Goal: Task Accomplishment & Management: Use online tool/utility

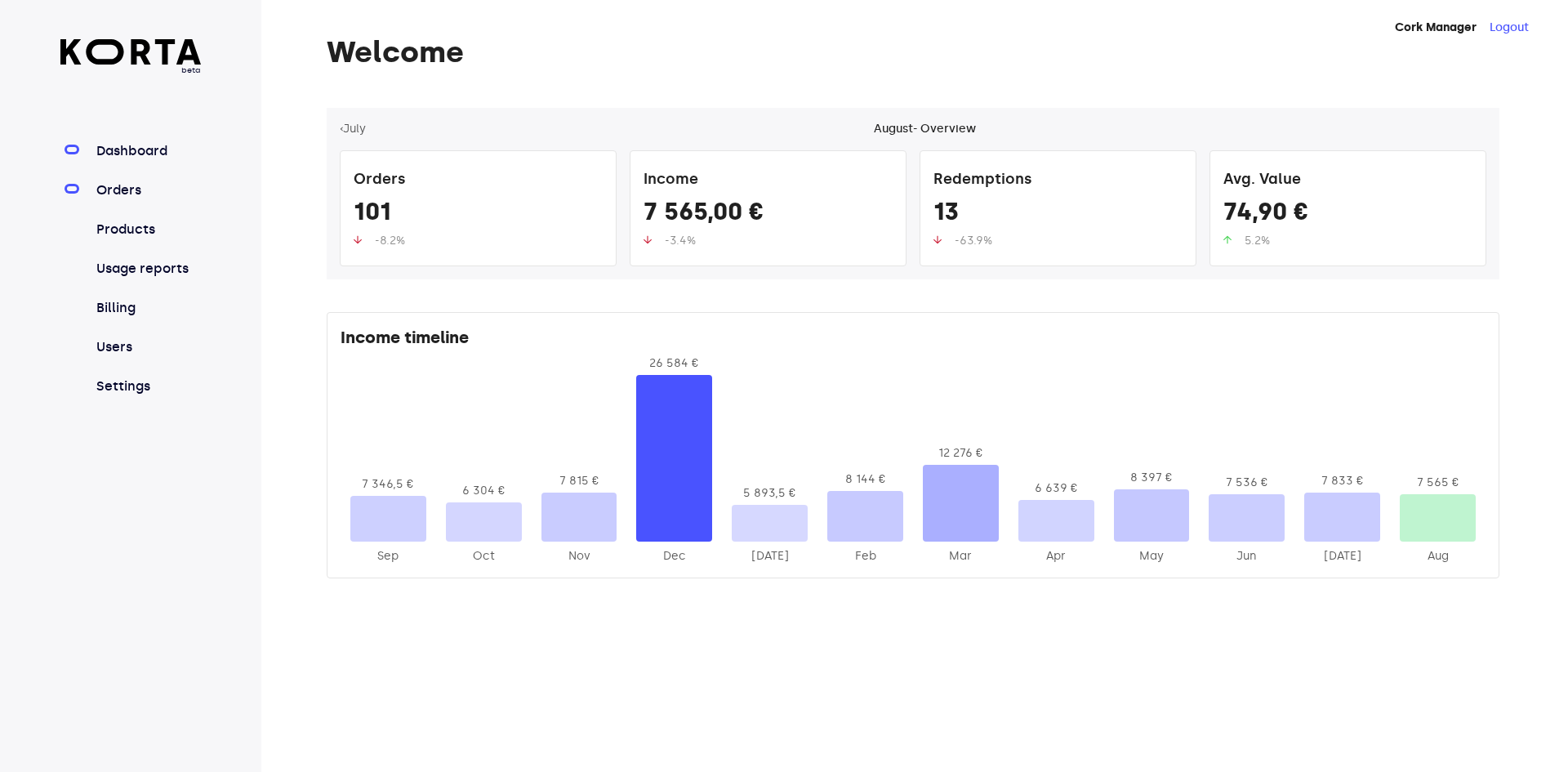
click at [128, 193] on link "Orders" at bounding box center [148, 191] width 109 height 20
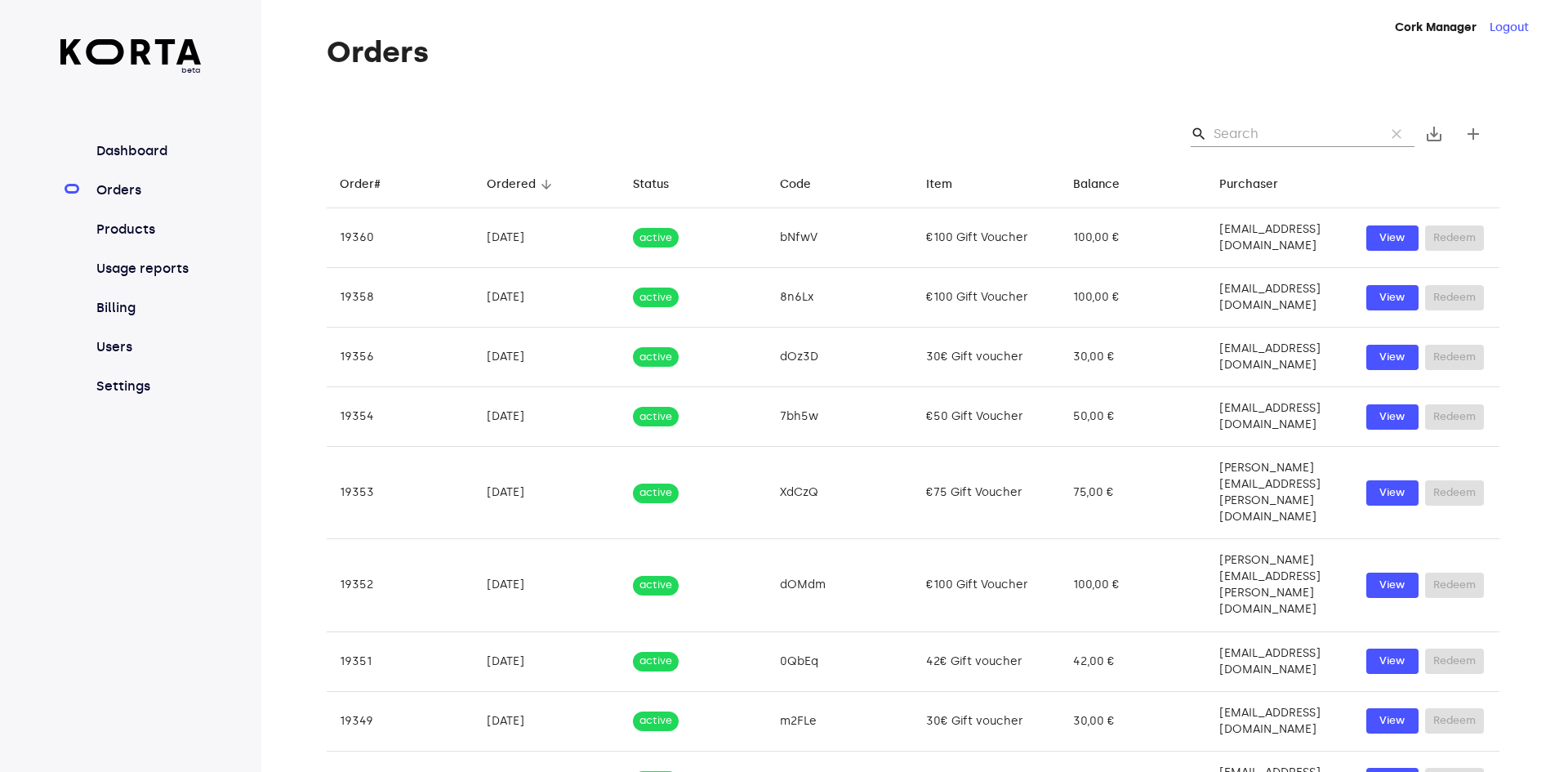
click at [1250, 129] on input "Search" at bounding box center [1293, 134] width 158 height 26
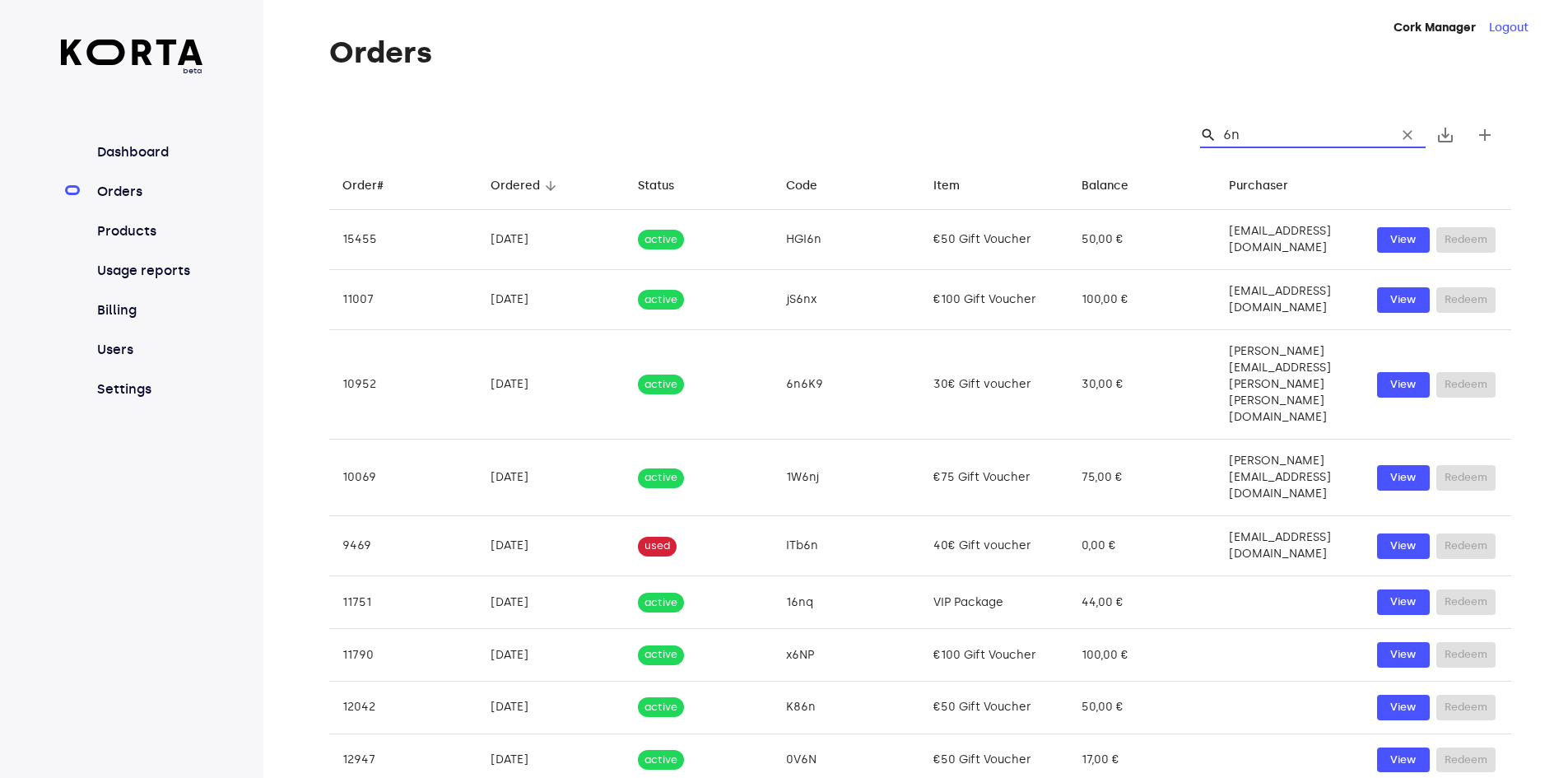
type input "6"
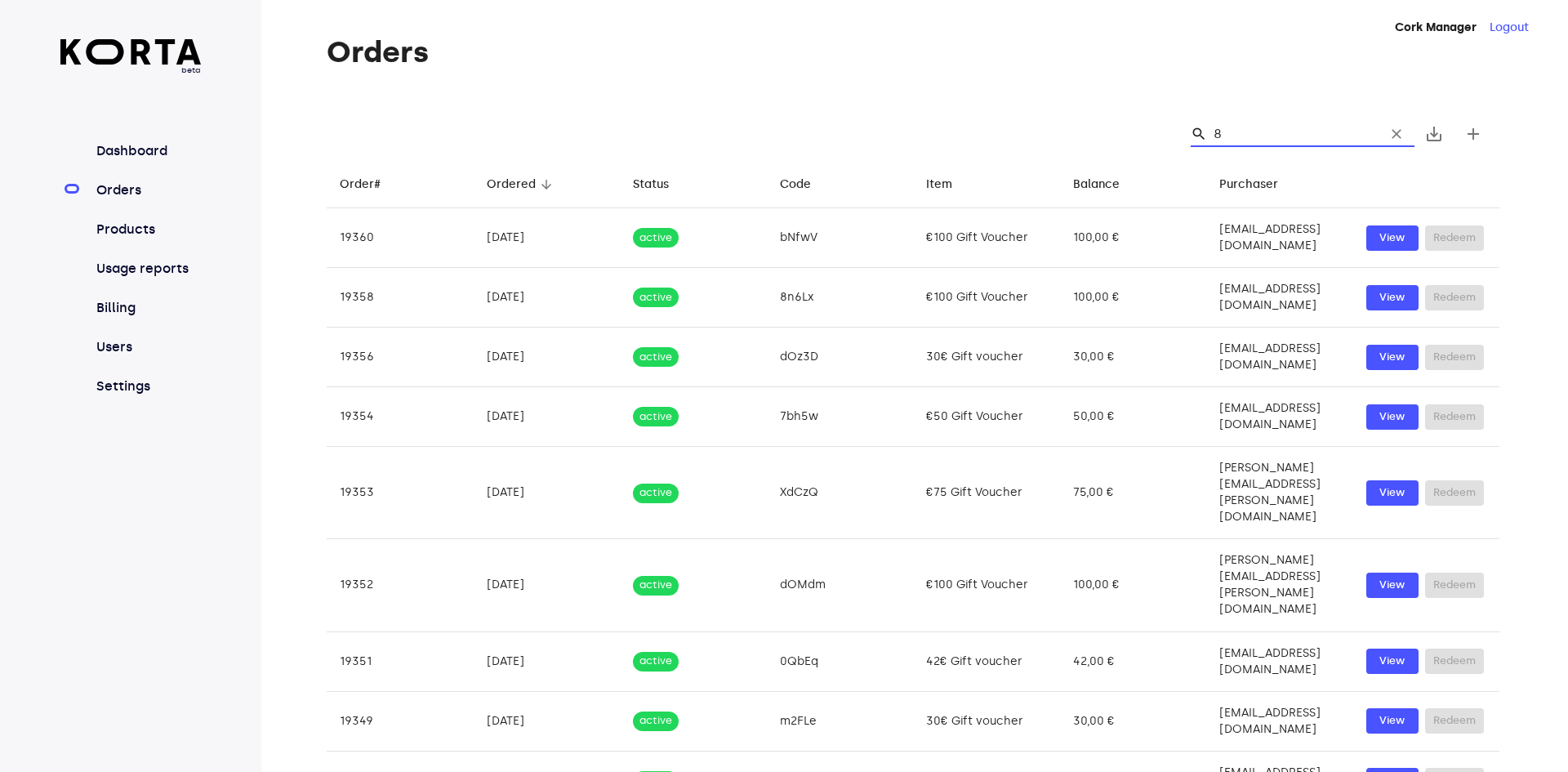
type input "8n"
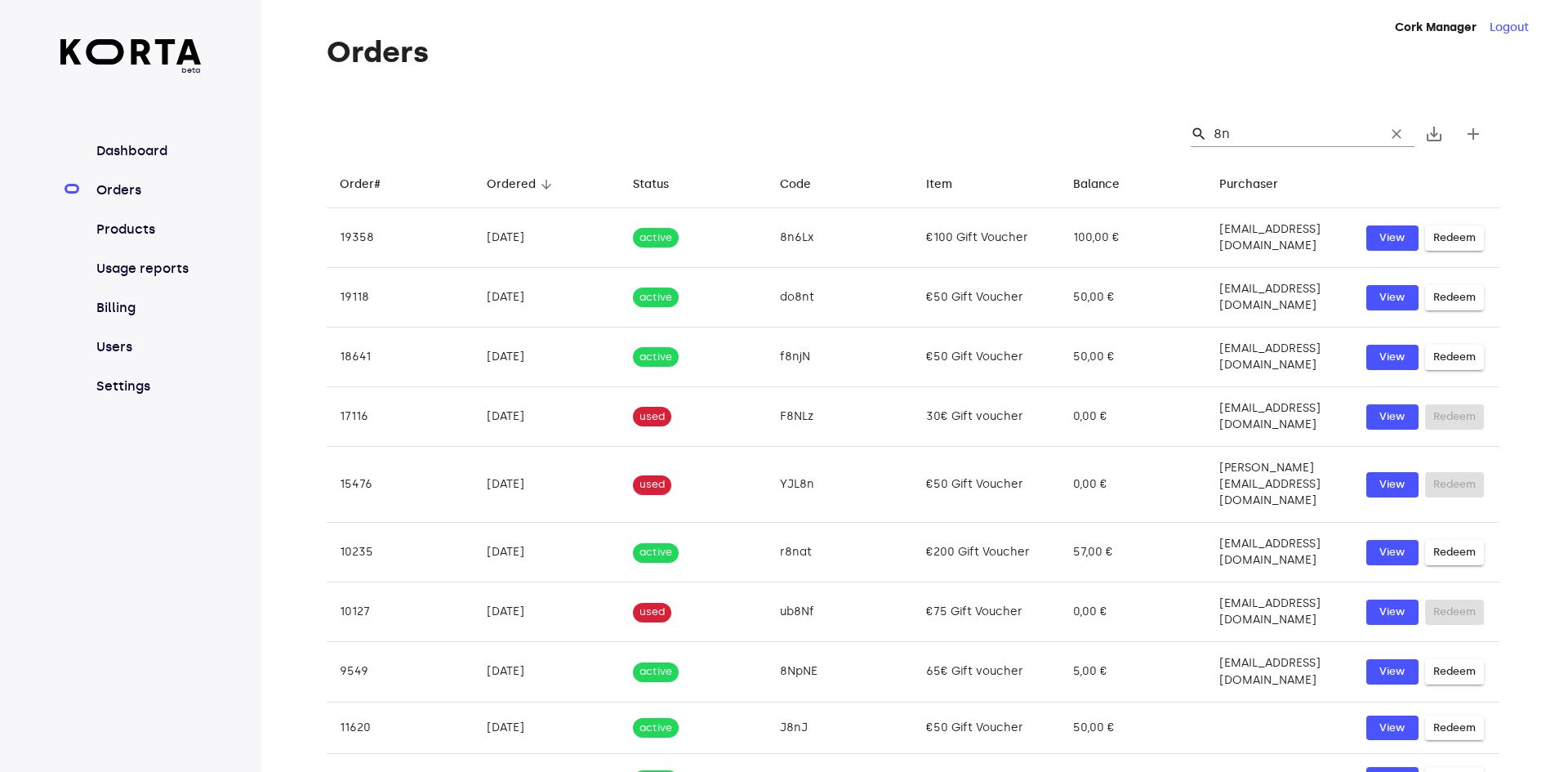
click at [1235, 127] on input "8n" at bounding box center [1293, 134] width 158 height 26
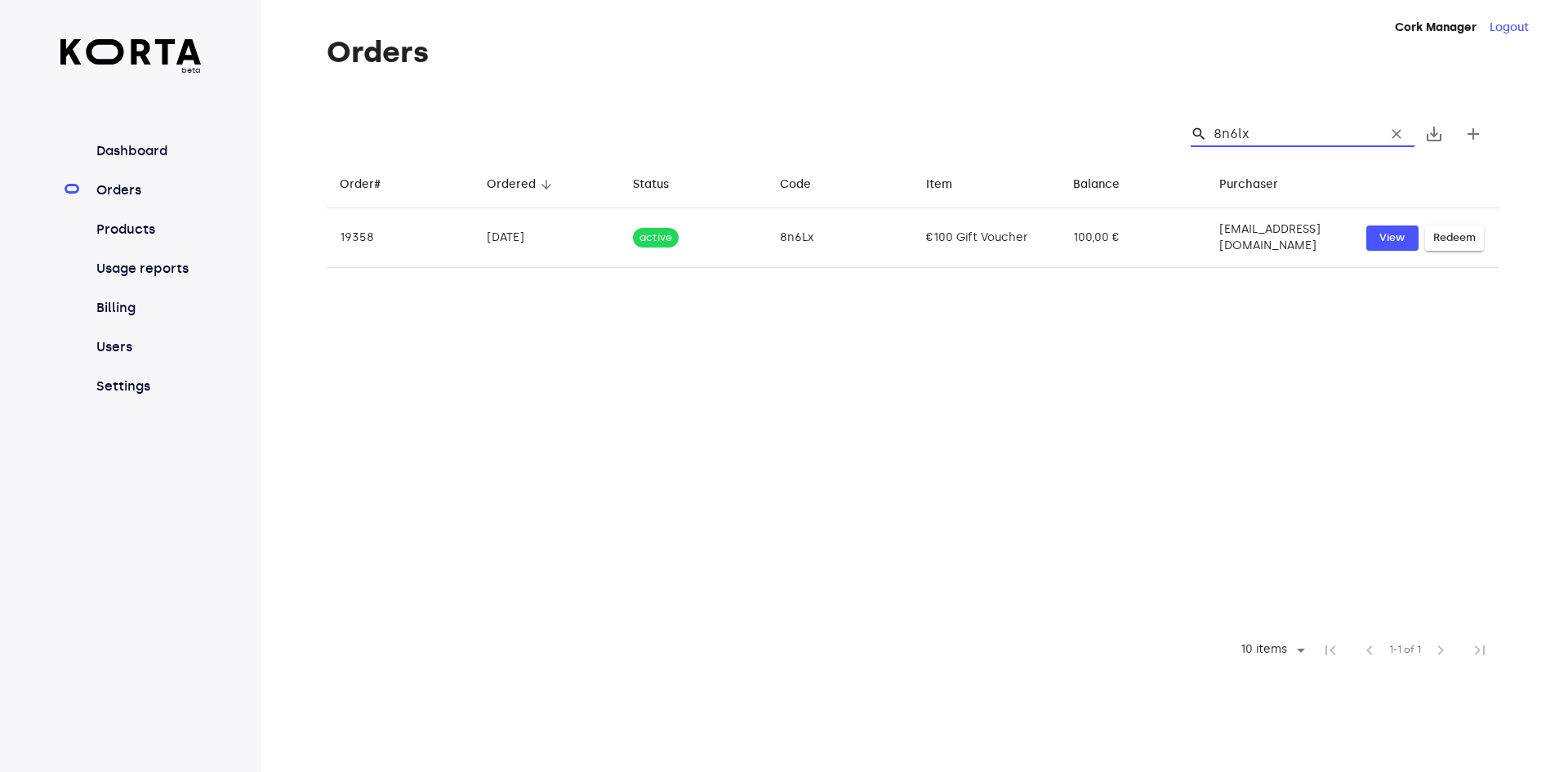
click at [1241, 134] on input "8n6lx" at bounding box center [1293, 134] width 158 height 26
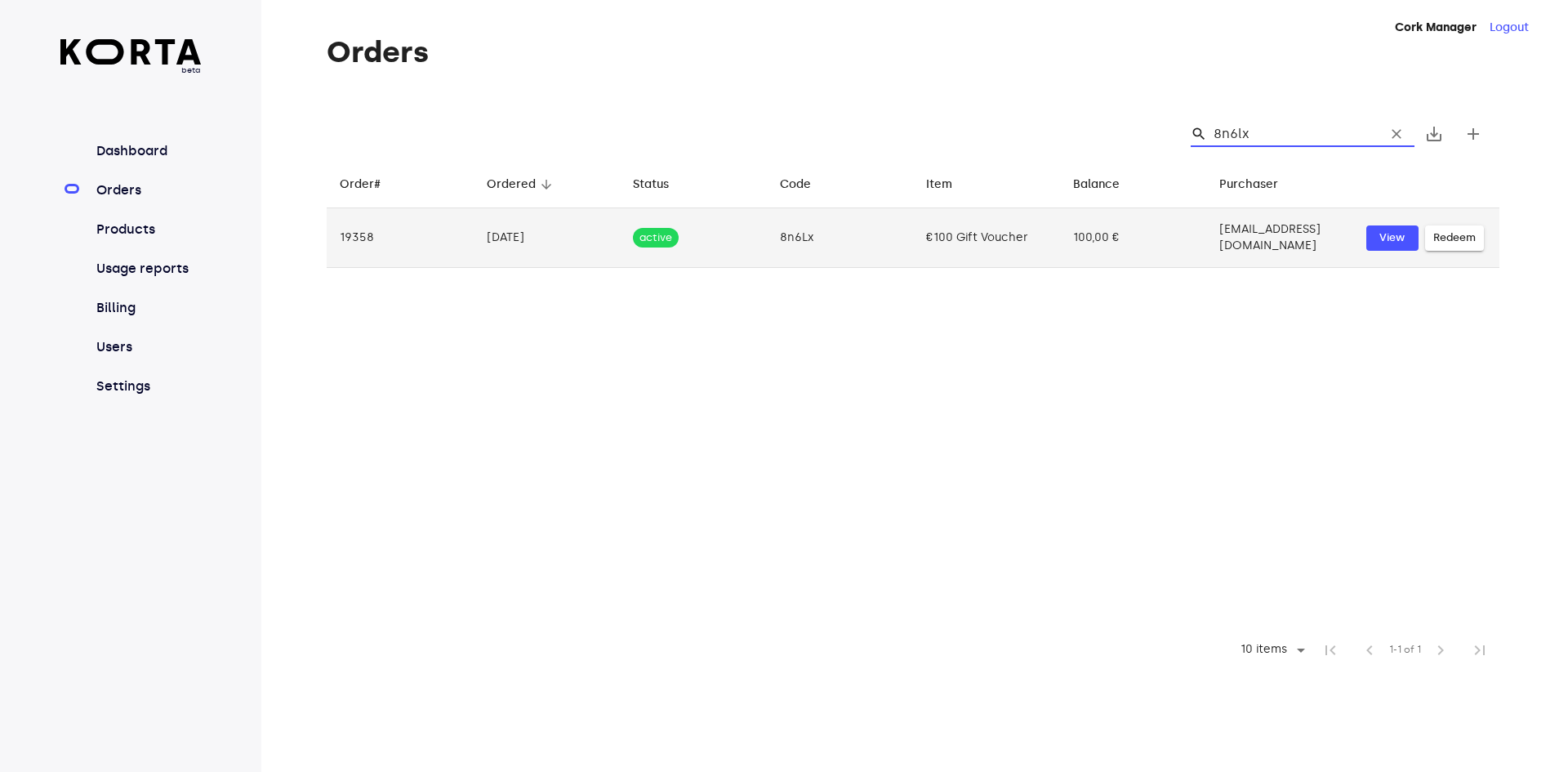
type input "8n6lx"
click at [1150, 237] on td "100,00 €" at bounding box center [1133, 238] width 147 height 60
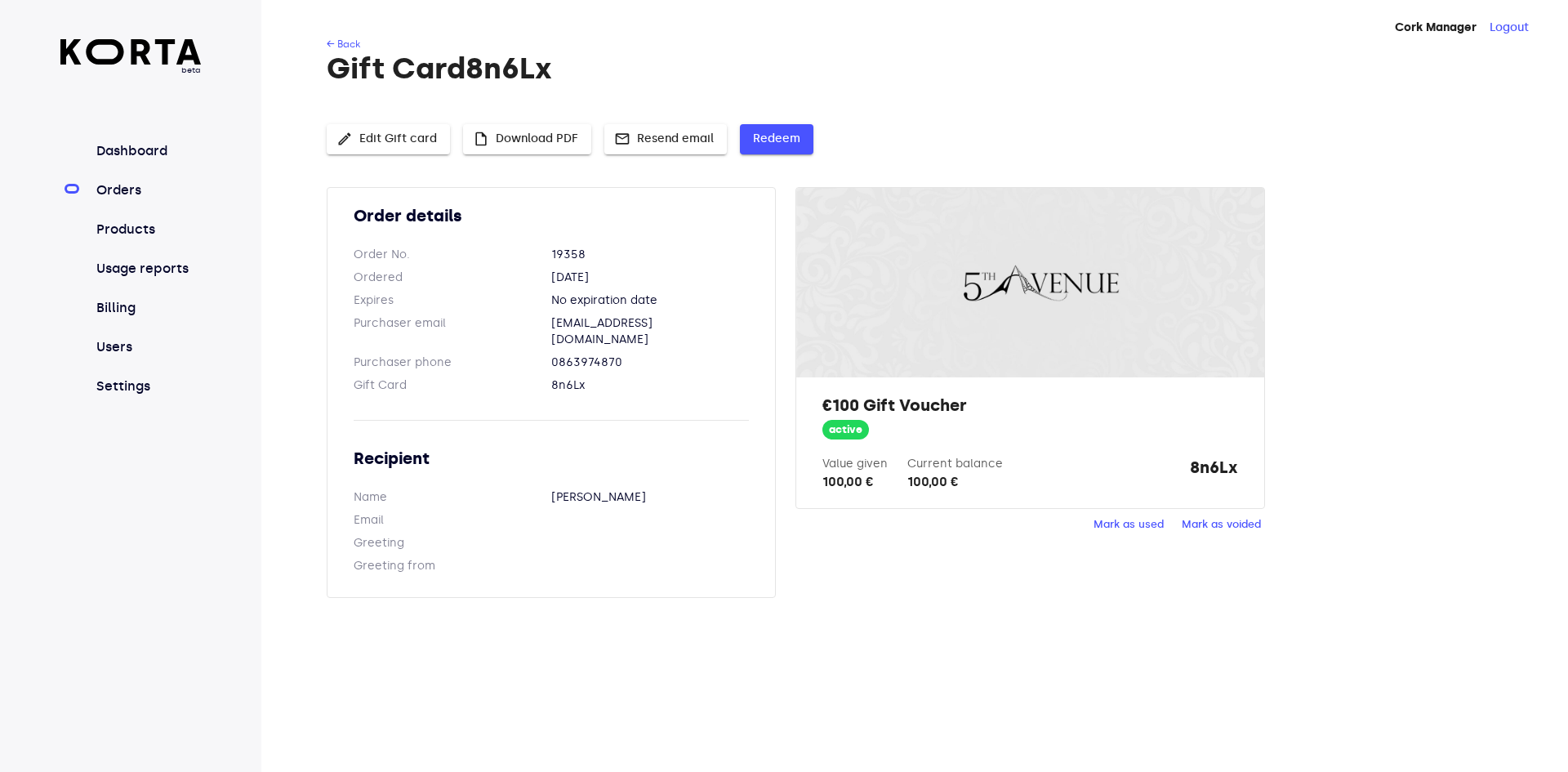
click at [780, 133] on span "Redeem" at bounding box center [776, 139] width 47 height 20
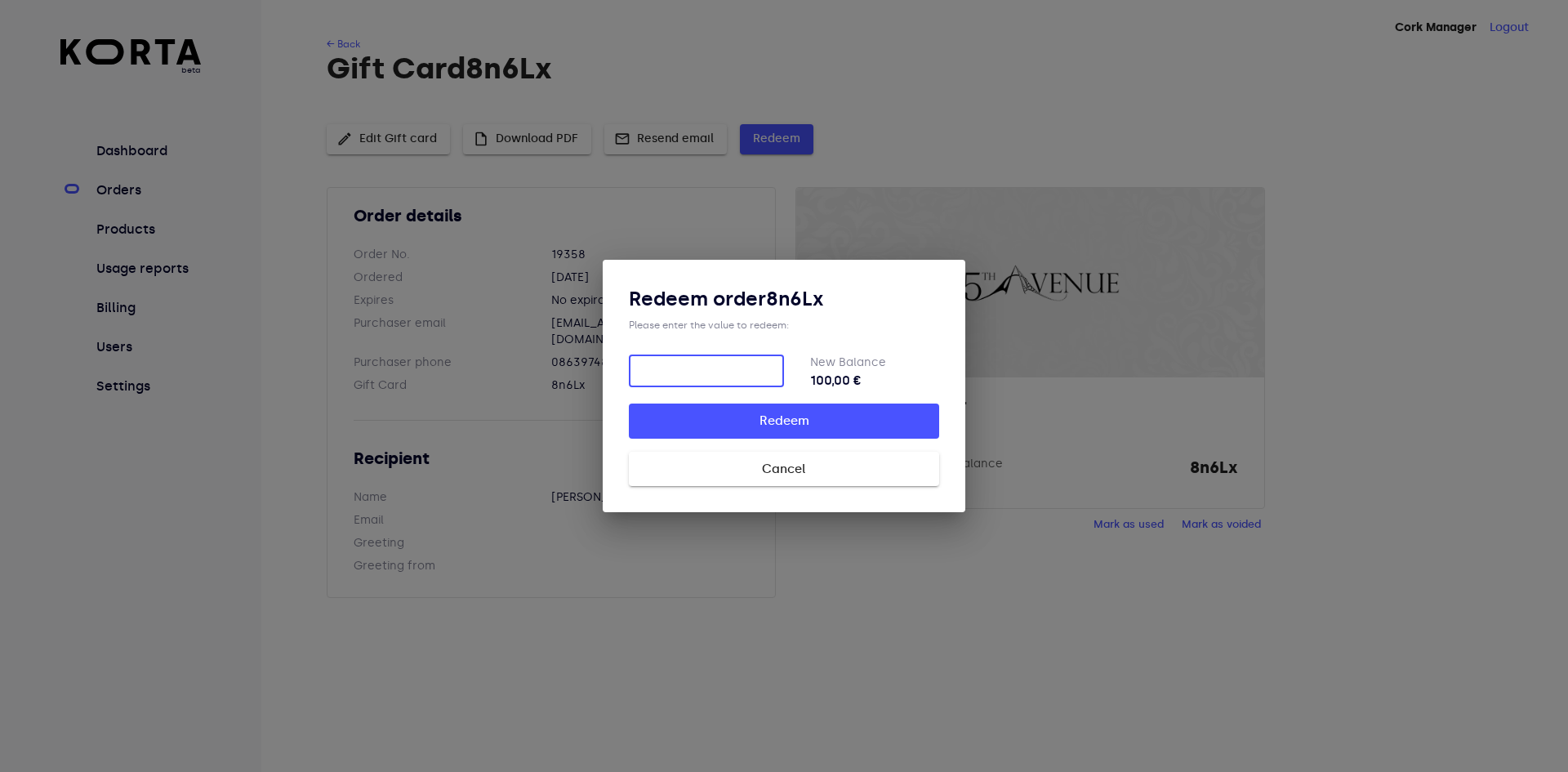
click at [708, 371] on input "number" at bounding box center [707, 370] width 155 height 33
type input "59.40"
click at [825, 431] on span "Redeem" at bounding box center [784, 421] width 258 height 21
